Goal: Navigation & Orientation: Find specific page/section

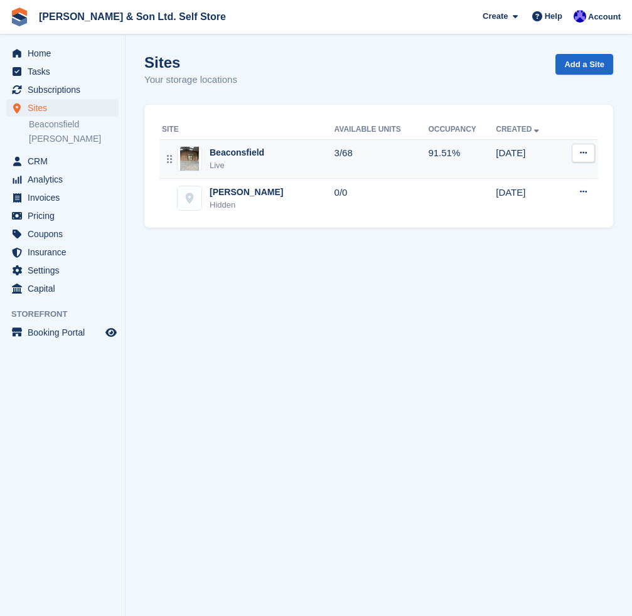
click at [279, 154] on div "Beaconsfield Live" at bounding box center [248, 159] width 173 height 26
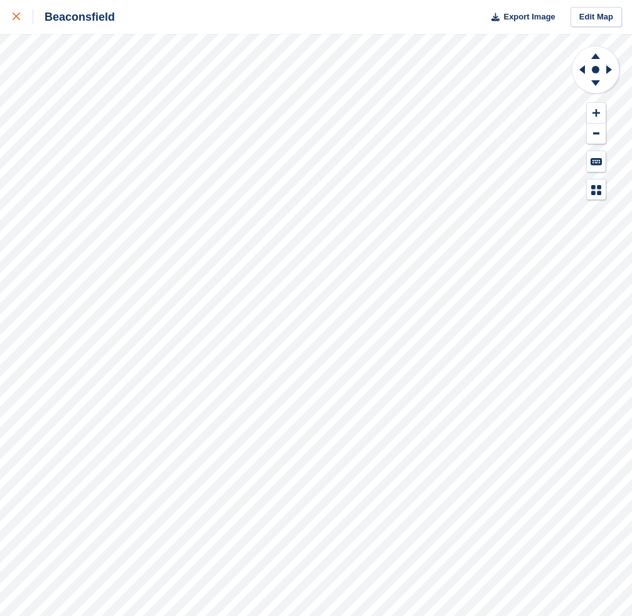
click at [18, 19] on icon at bounding box center [17, 17] width 8 height 8
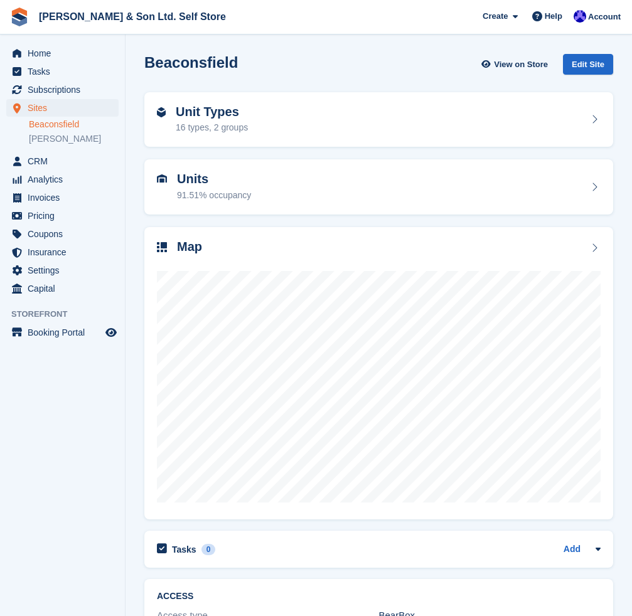
click at [70, 126] on link "Beaconsfield" at bounding box center [74, 125] width 90 height 12
click at [76, 123] on link "Beaconsfield" at bounding box center [74, 125] width 90 height 12
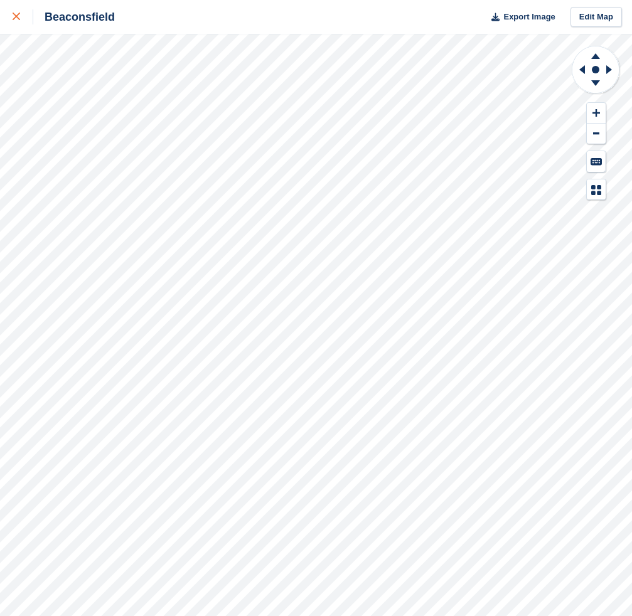
click at [17, 20] on icon at bounding box center [17, 17] width 8 height 8
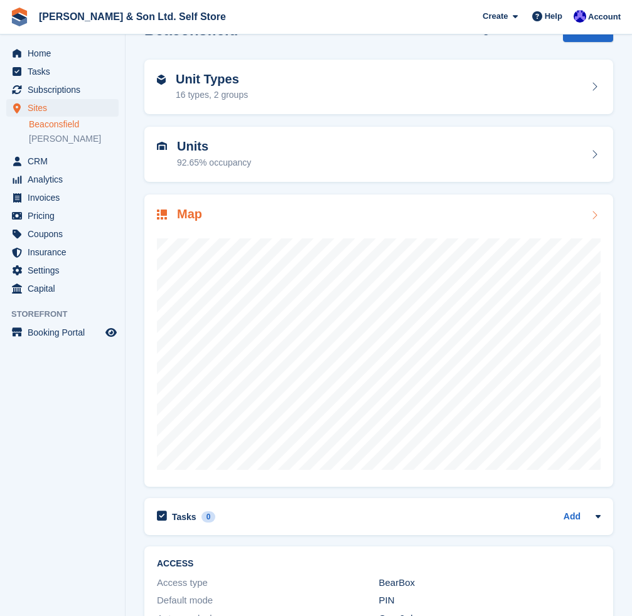
scroll to position [63, 0]
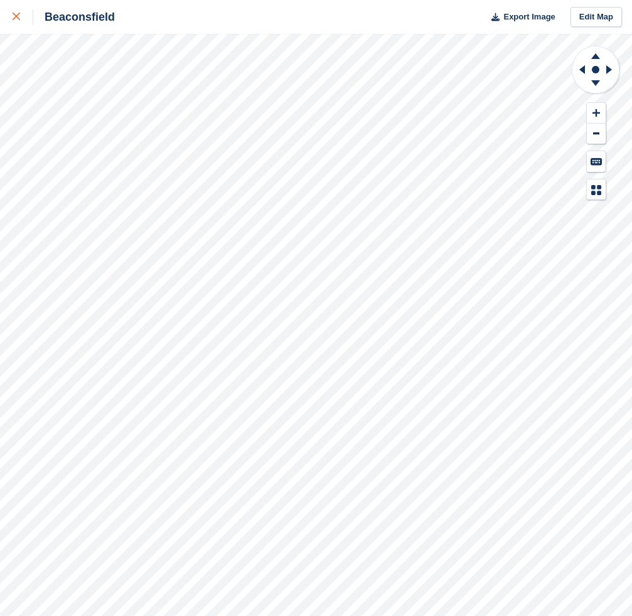
click at [16, 20] on icon at bounding box center [17, 17] width 8 height 8
